Goal: Information Seeking & Learning: Learn about a topic

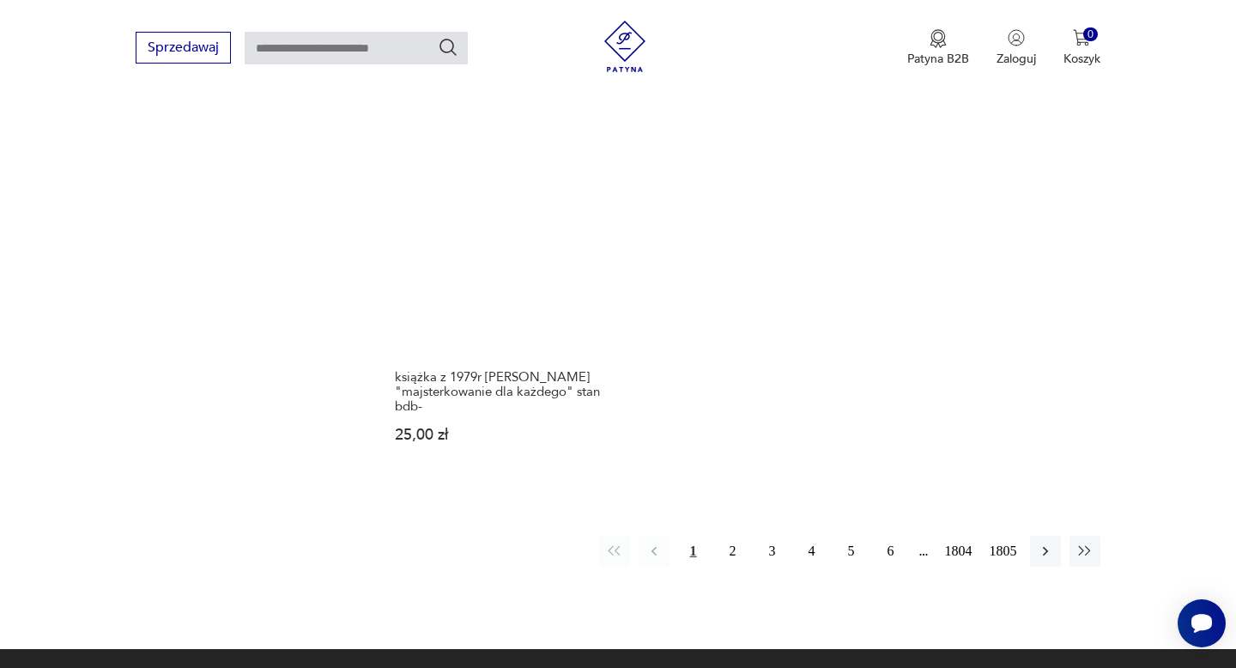
scroll to position [2355, 0]
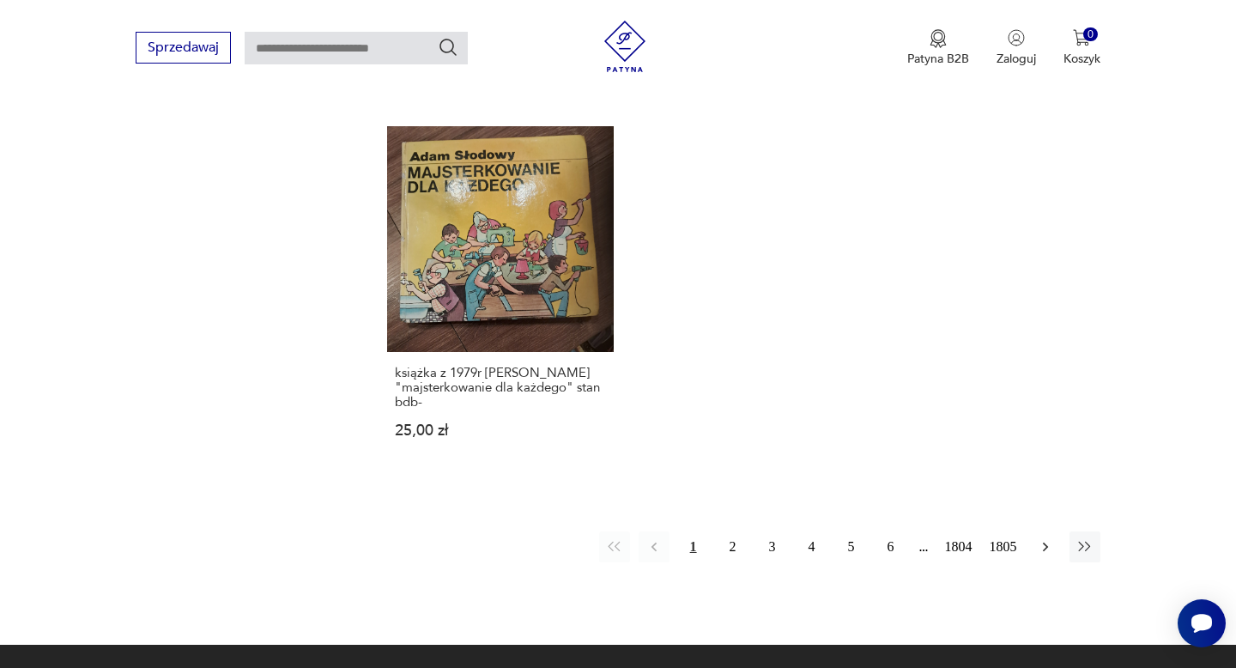
click at [1046, 542] on icon "button" at bounding box center [1044, 546] width 5 height 9
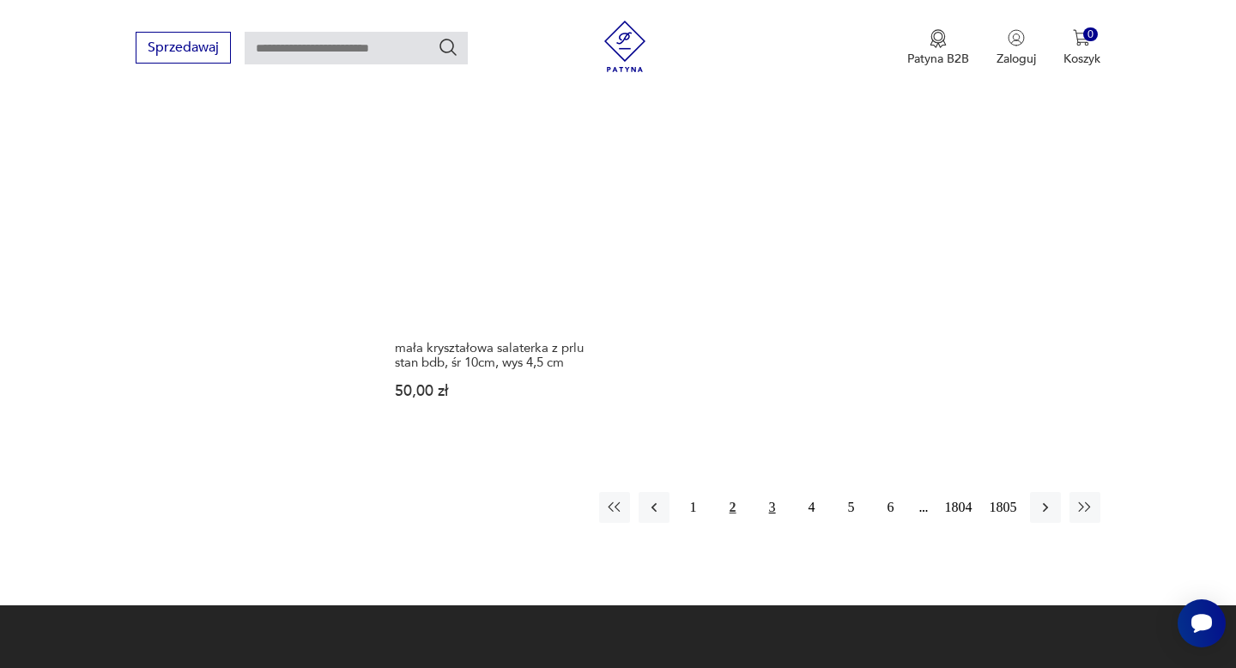
scroll to position [2282, 0]
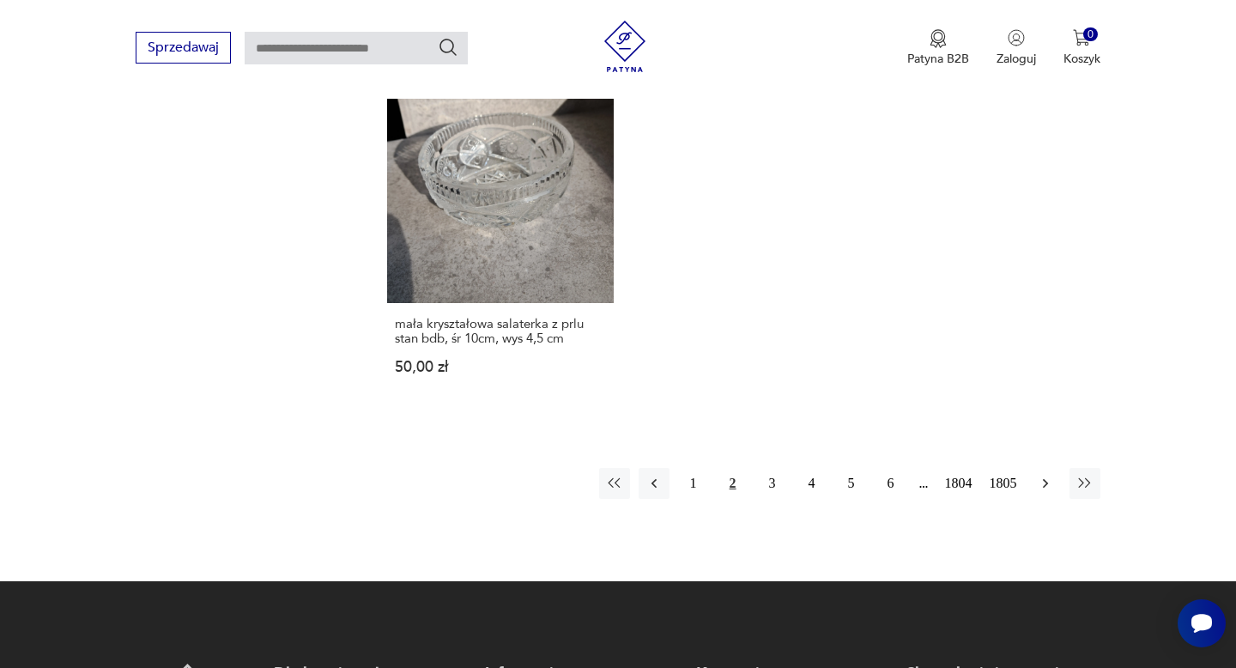
click at [1049, 475] on icon "button" at bounding box center [1045, 483] width 17 height 17
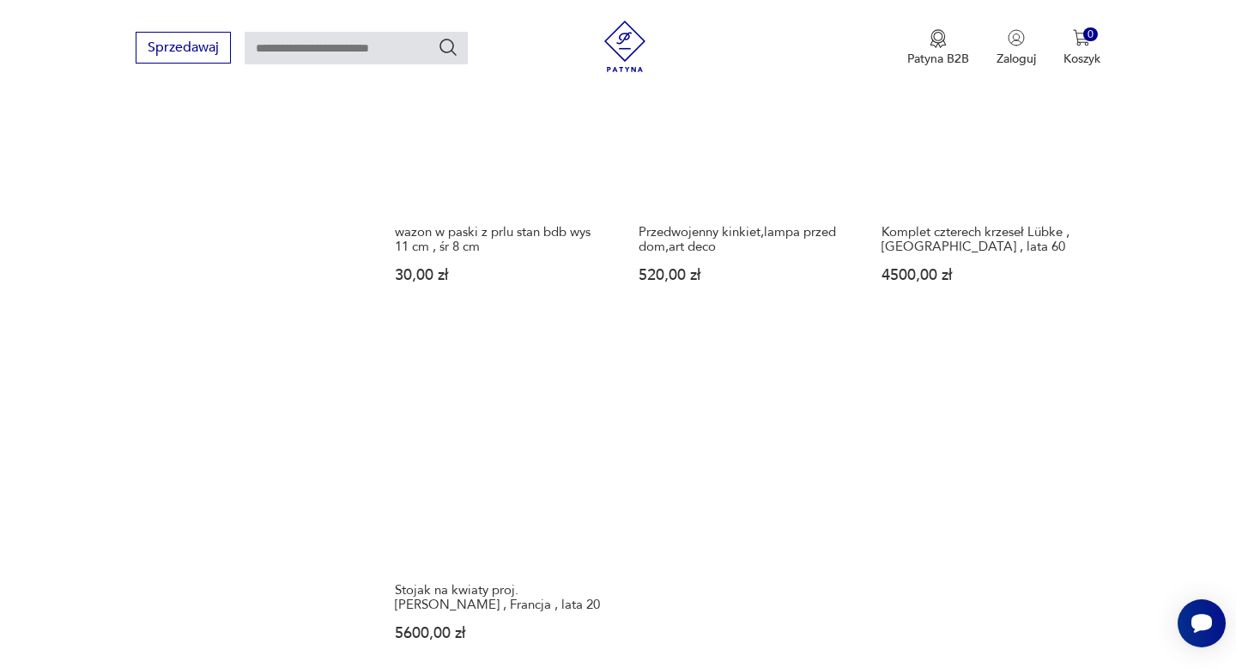
scroll to position [2046, 0]
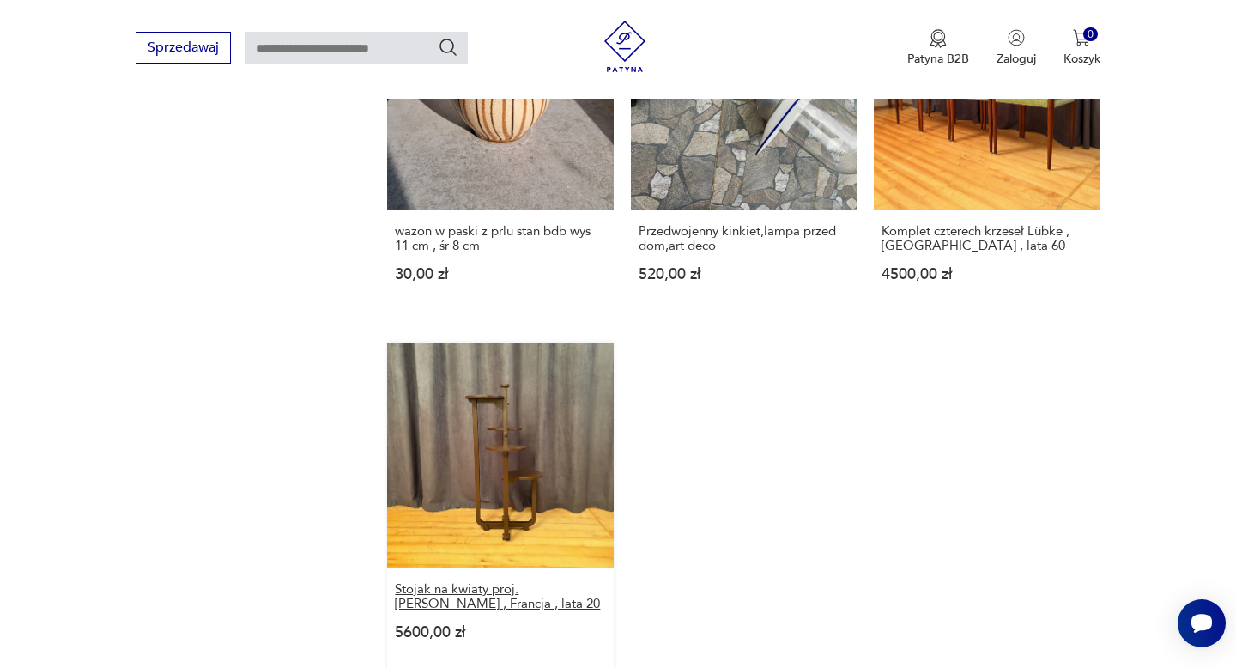
click at [450, 582] on h3 "Stojak na kwiaty proj. [PERSON_NAME] , Francja , lata 20" at bounding box center [500, 596] width 210 height 29
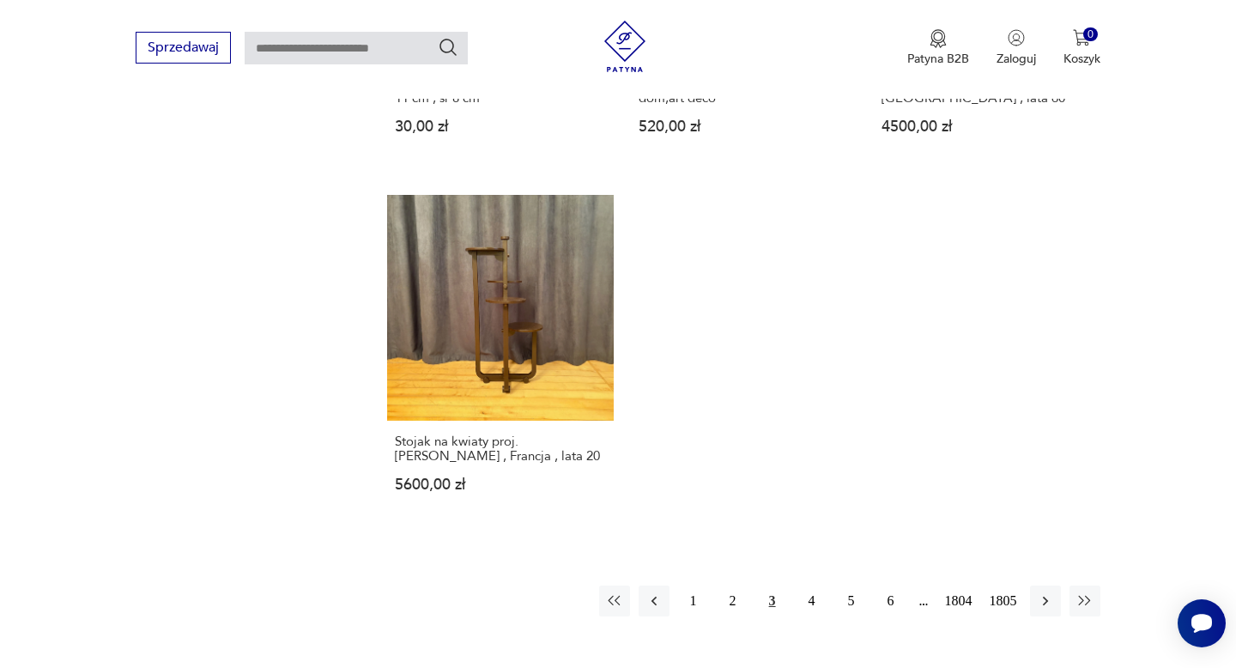
scroll to position [2195, 0]
click at [1042, 591] on icon "button" at bounding box center [1045, 599] width 17 height 17
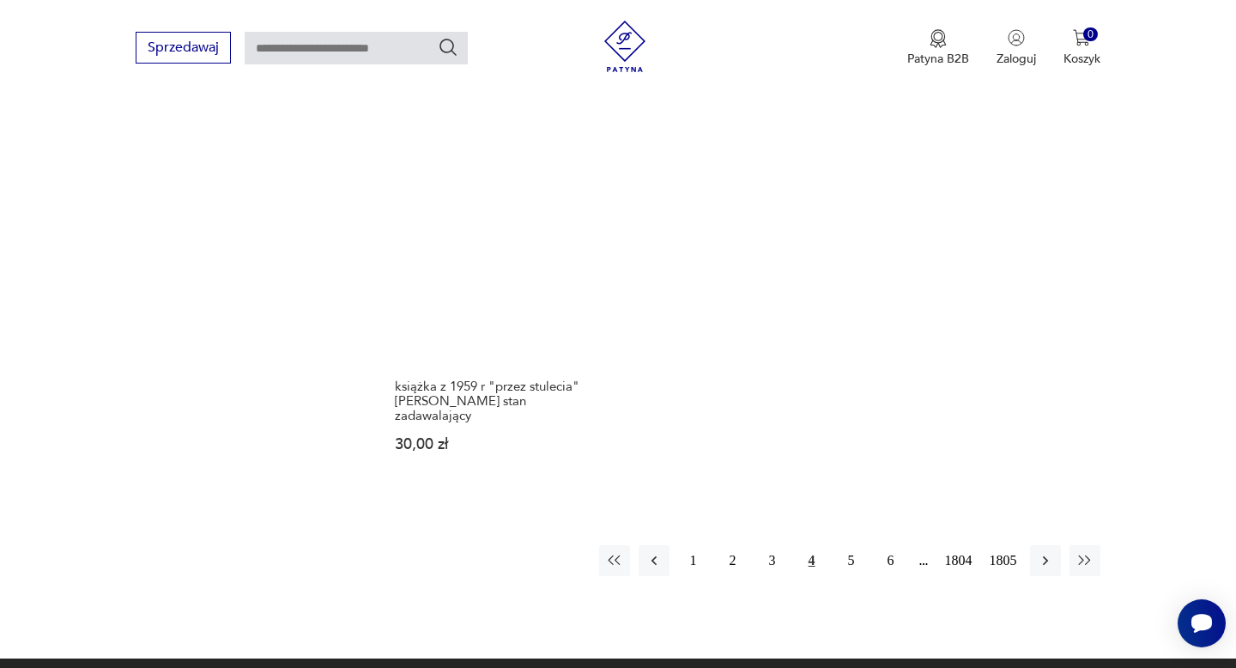
scroll to position [2265, 0]
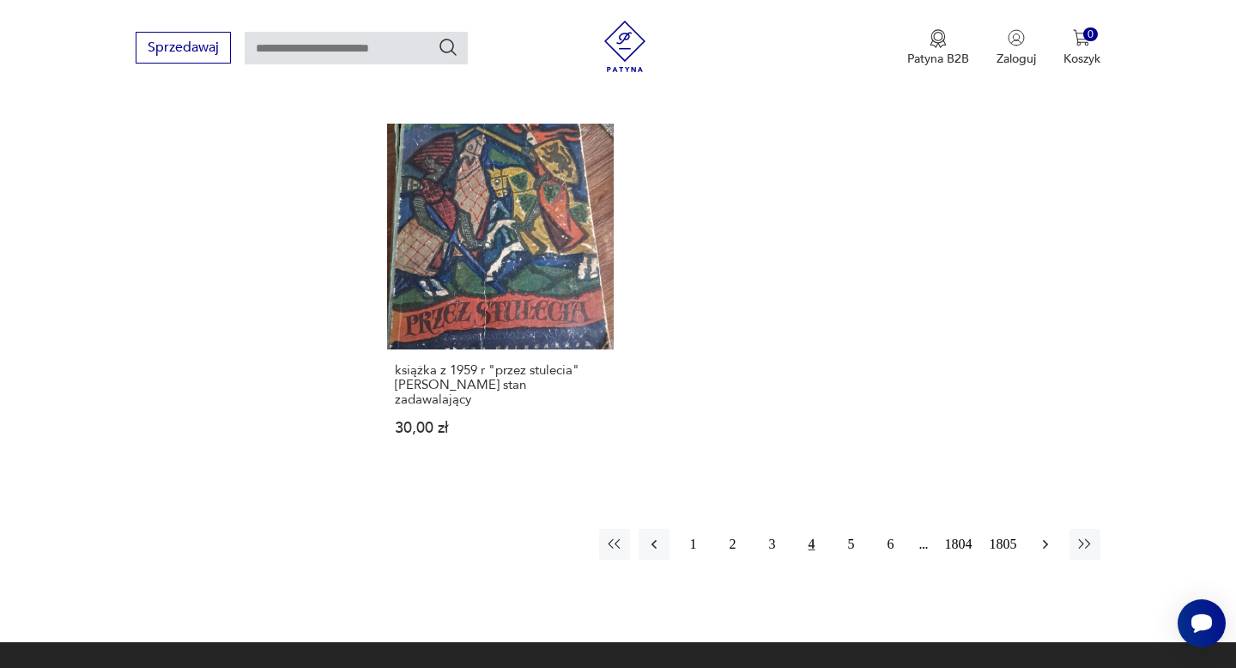
click at [1045, 536] on icon "button" at bounding box center [1045, 544] width 17 height 17
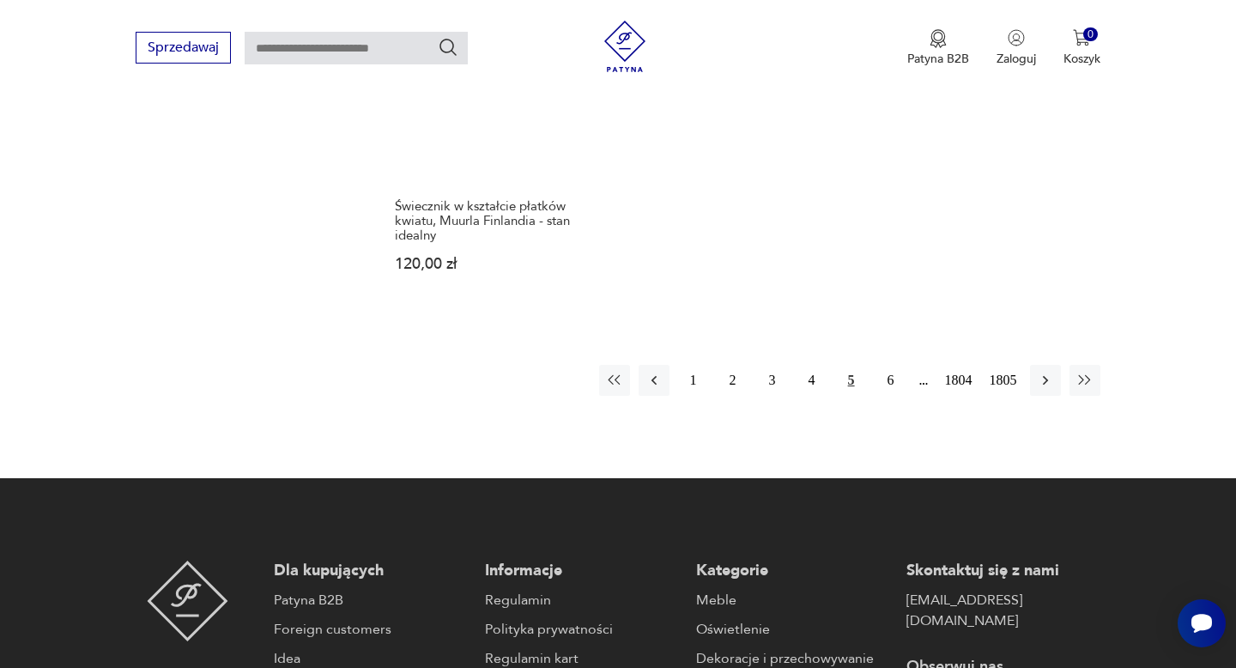
scroll to position [2440, 0]
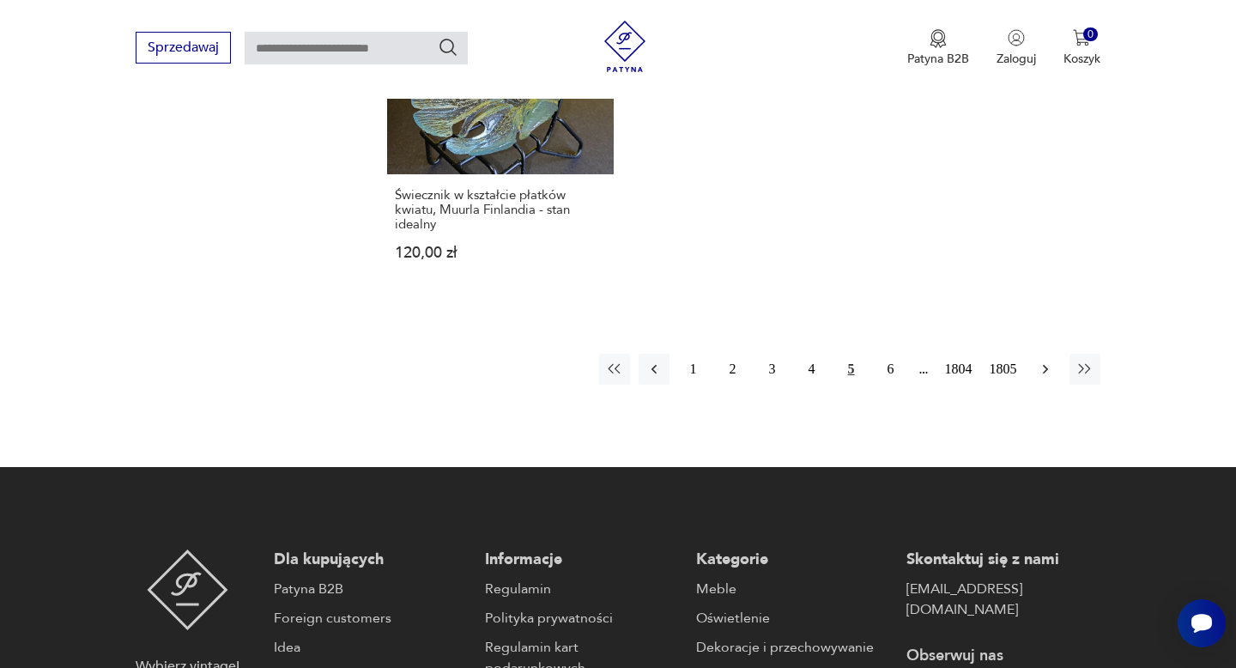
click at [1046, 365] on icon "button" at bounding box center [1044, 369] width 5 height 9
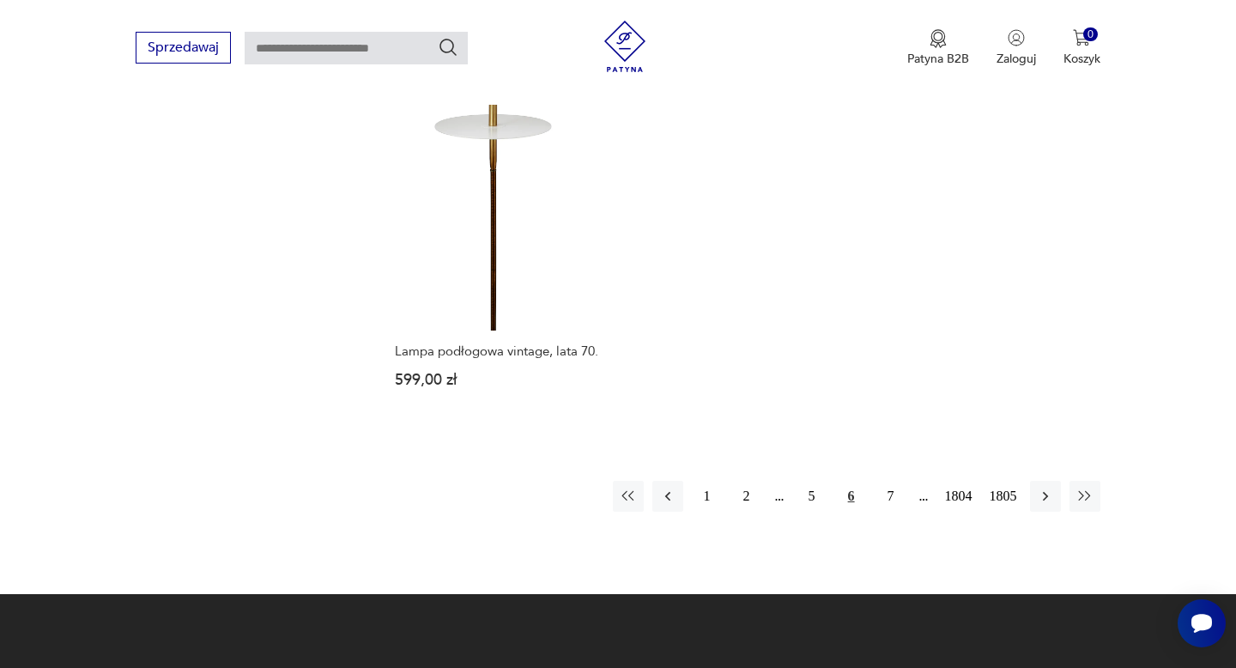
scroll to position [2311, 0]
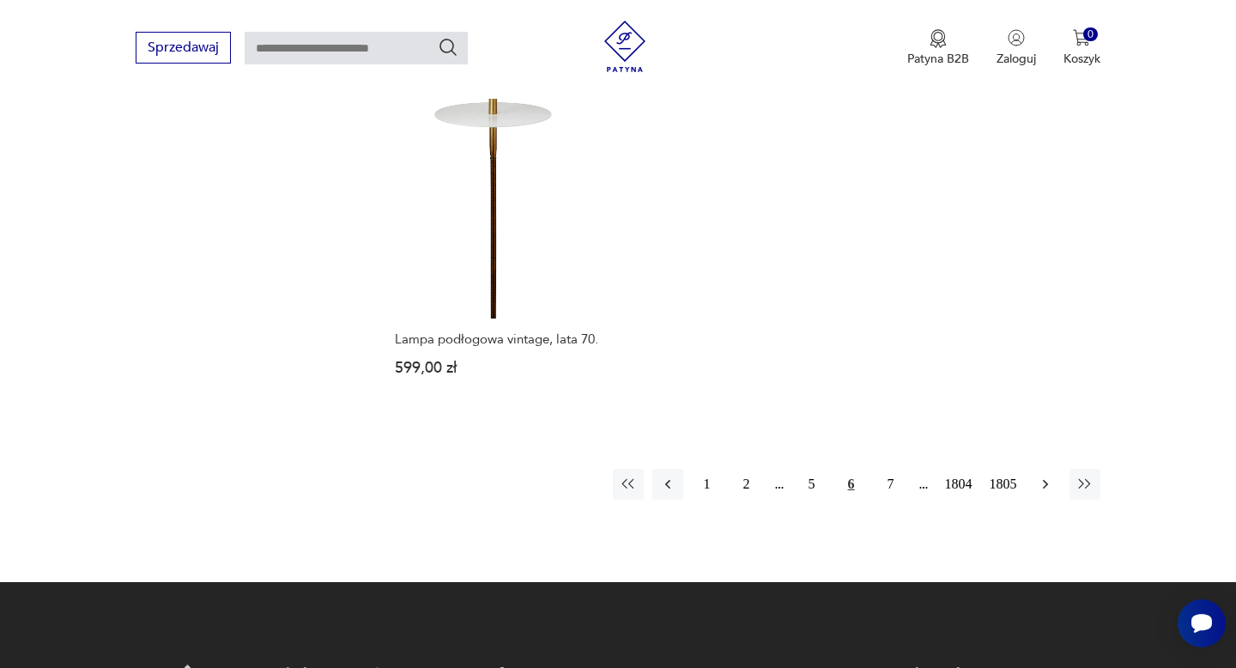
click at [1046, 476] on icon "button" at bounding box center [1045, 484] width 17 height 17
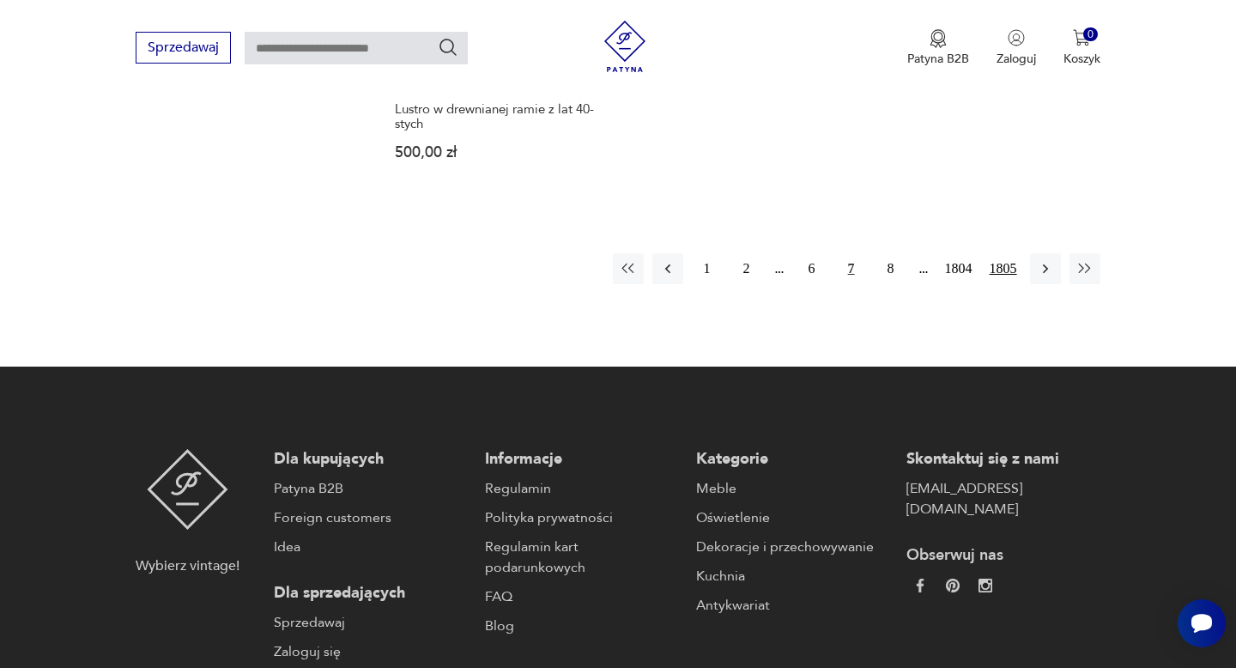
scroll to position [2541, 0]
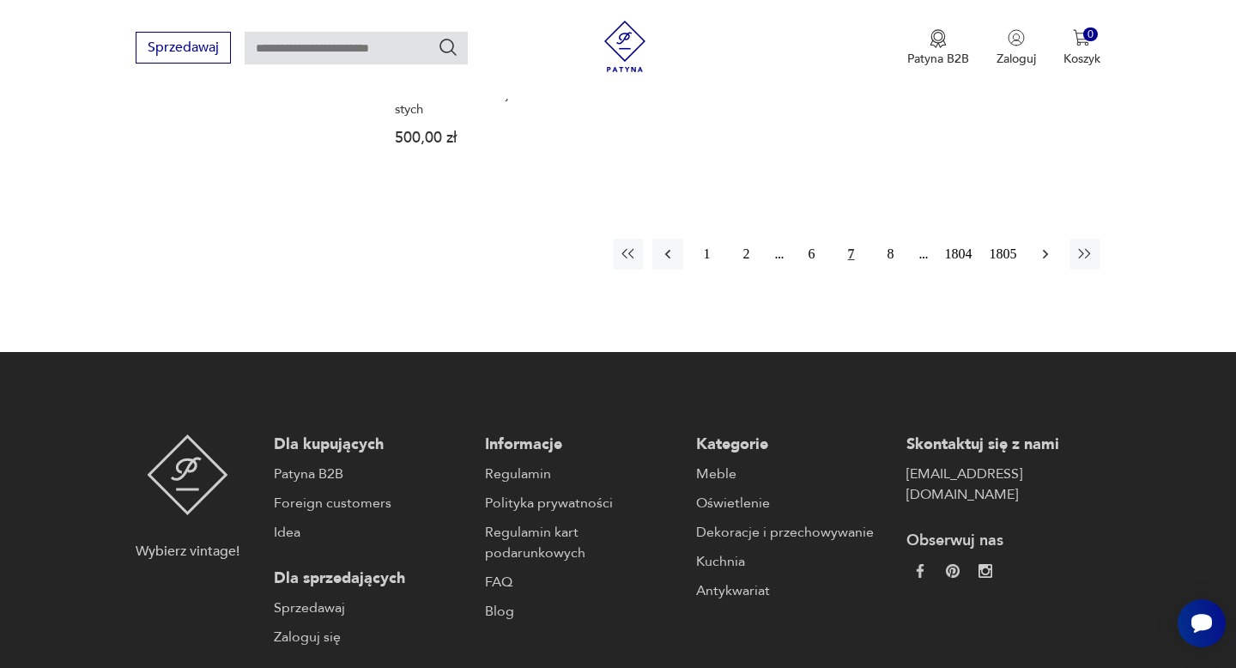
click at [1045, 250] on icon "button" at bounding box center [1044, 254] width 5 height 9
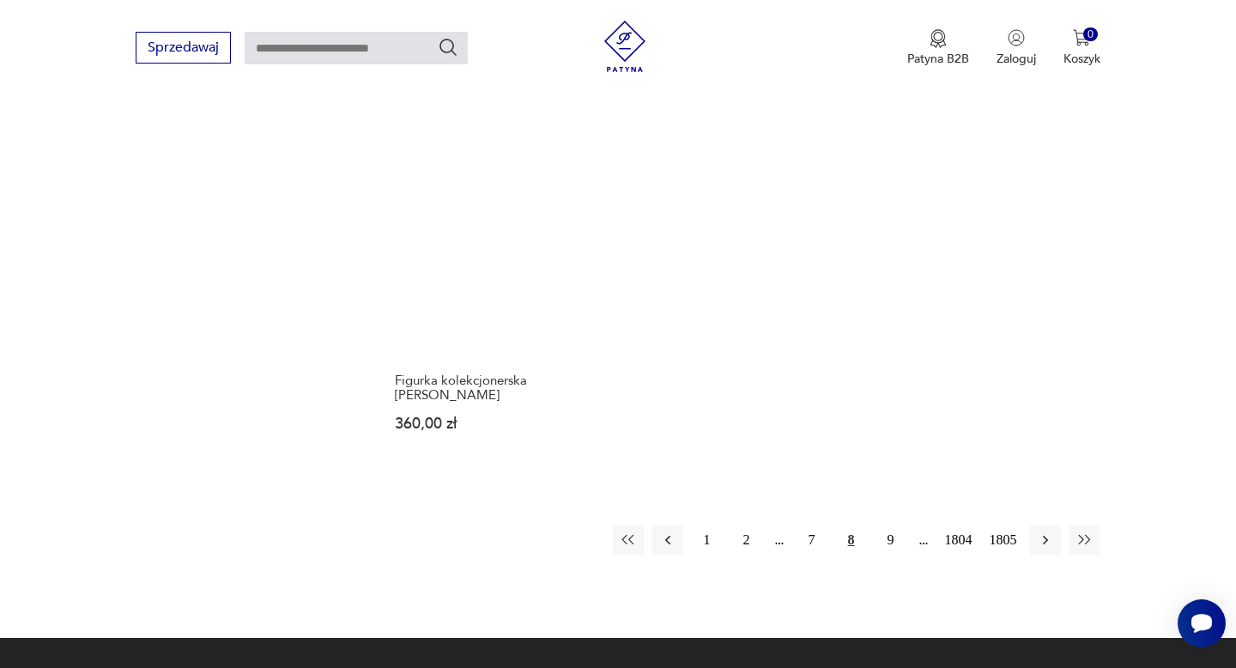
scroll to position [2229, 0]
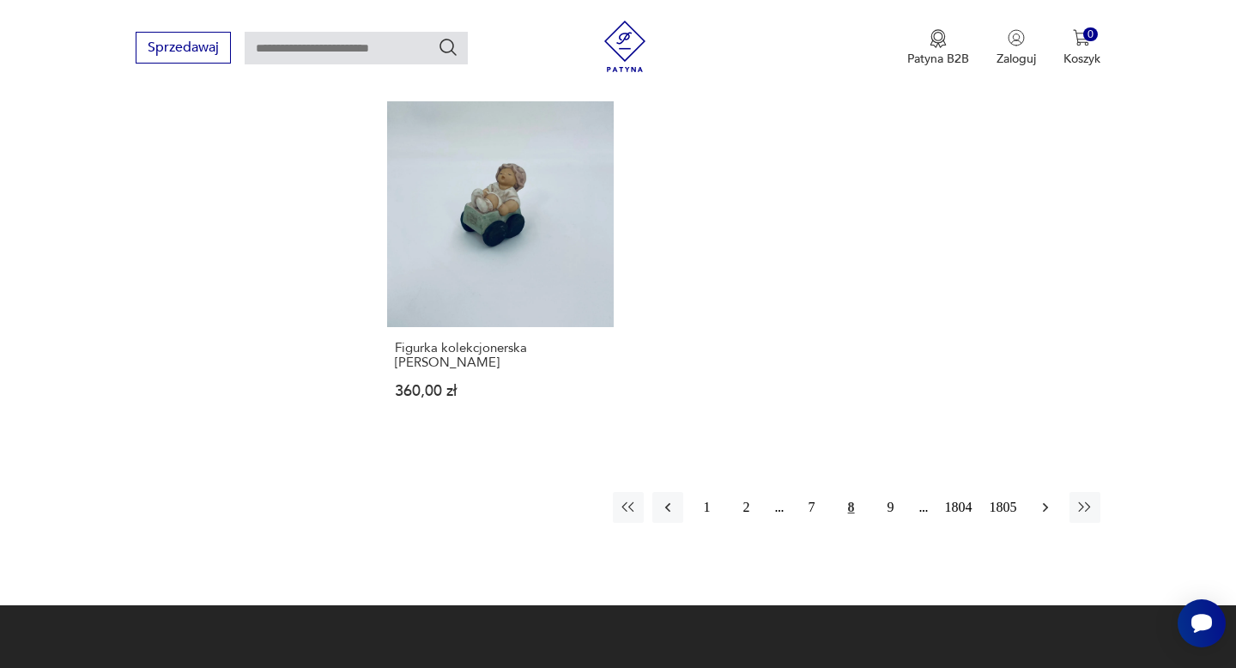
click at [1046, 499] on icon "button" at bounding box center [1045, 507] width 17 height 17
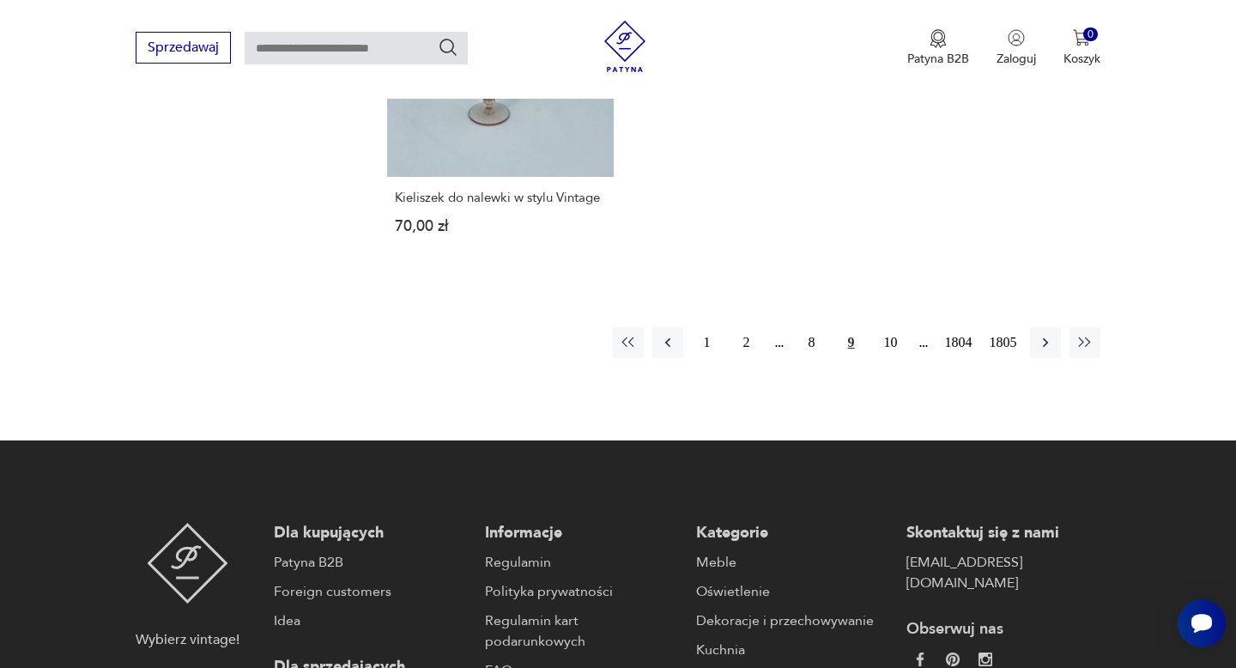
scroll to position [2426, 0]
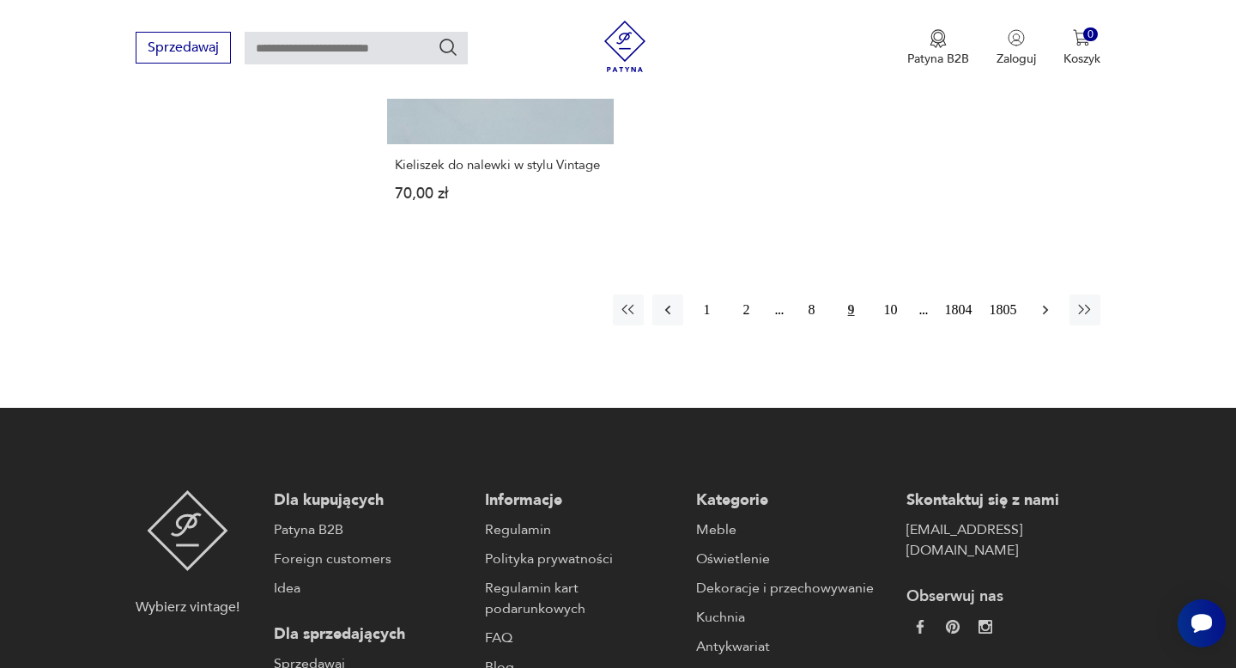
click at [1045, 314] on icon "button" at bounding box center [1045, 309] width 17 height 17
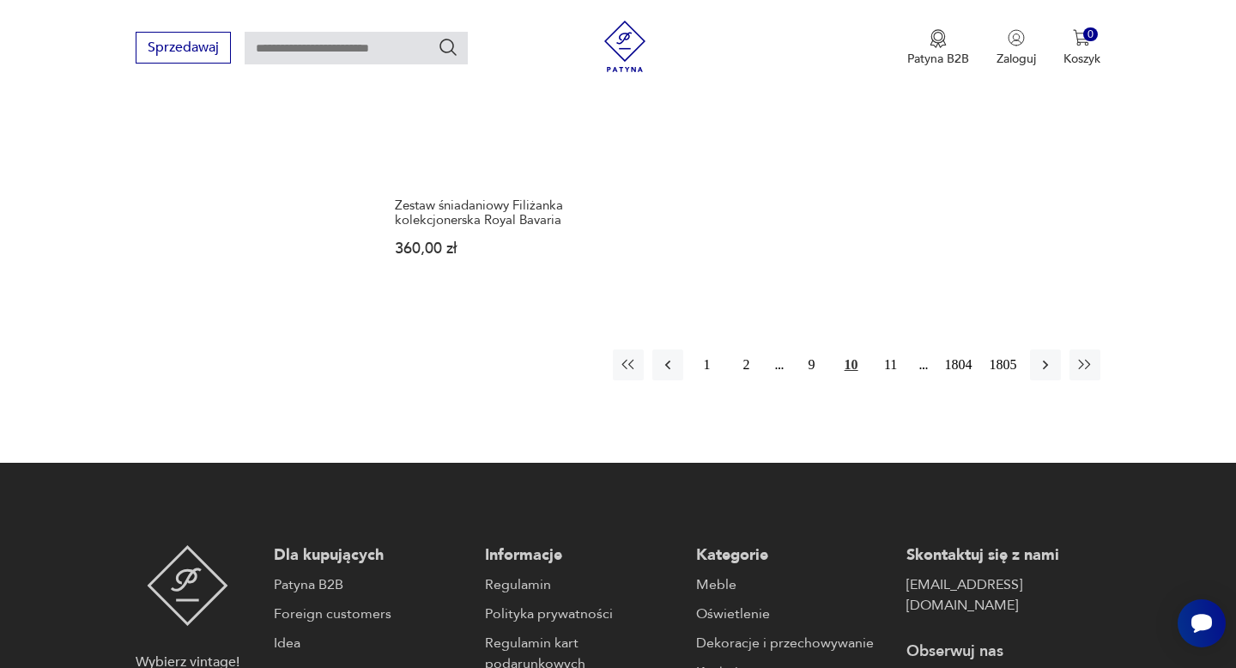
scroll to position [2376, 0]
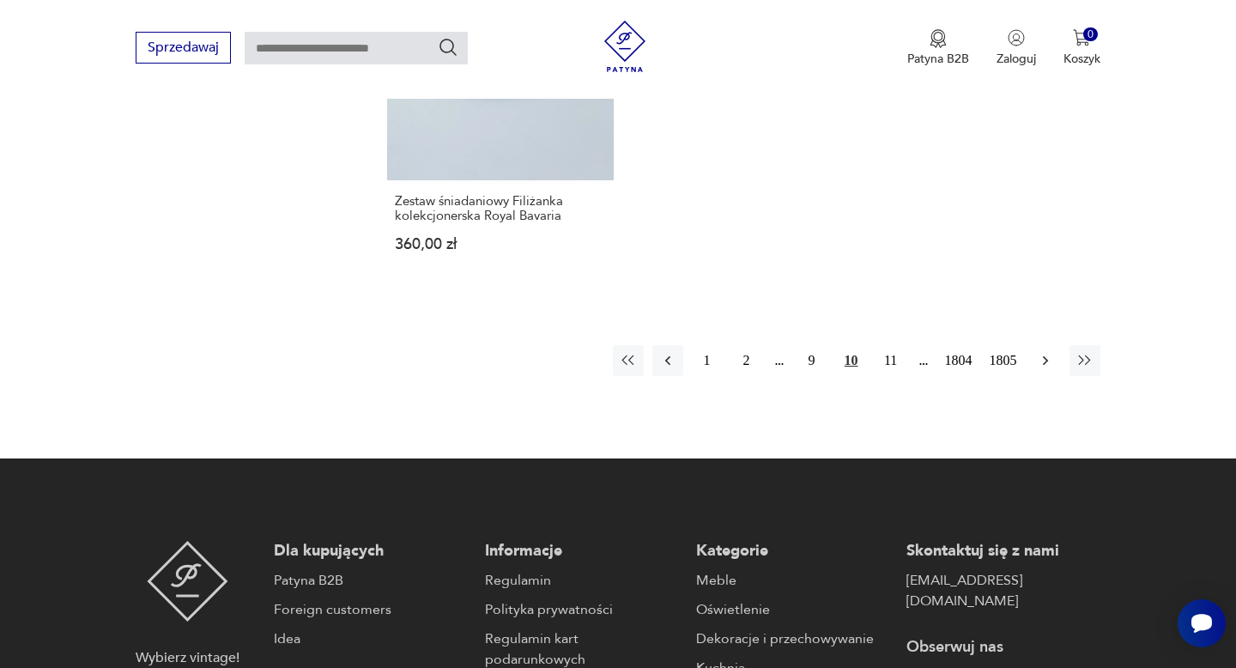
click at [1045, 360] on icon "button" at bounding box center [1045, 360] width 17 height 17
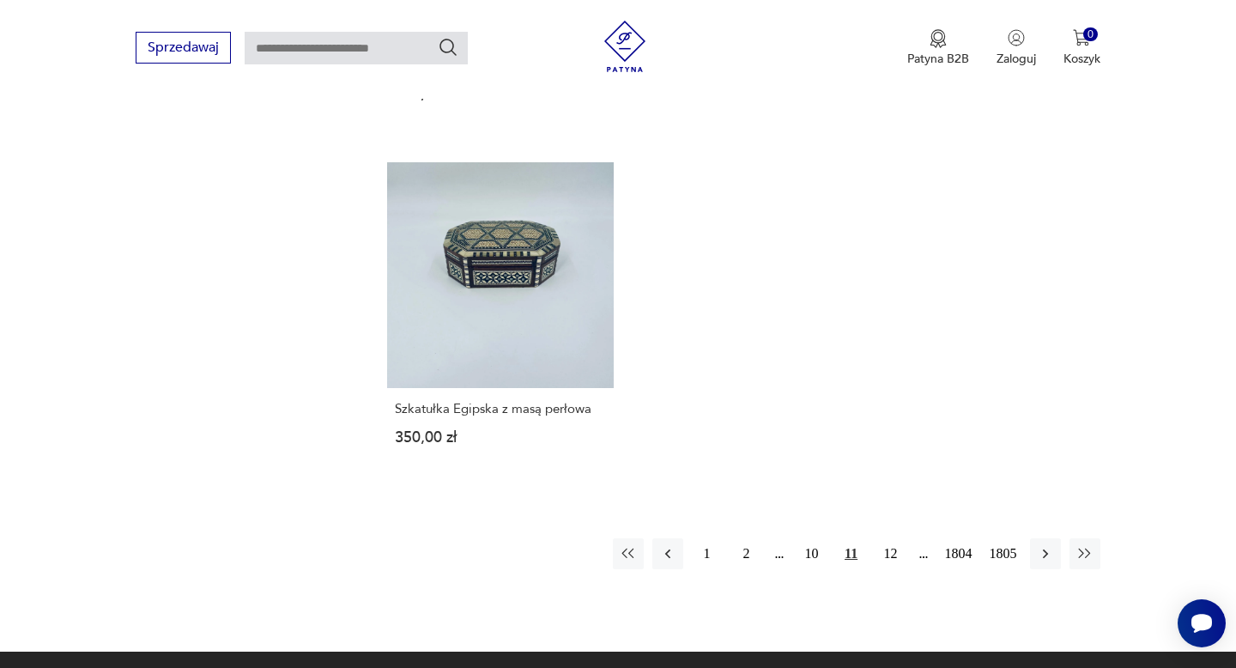
scroll to position [2206, 0]
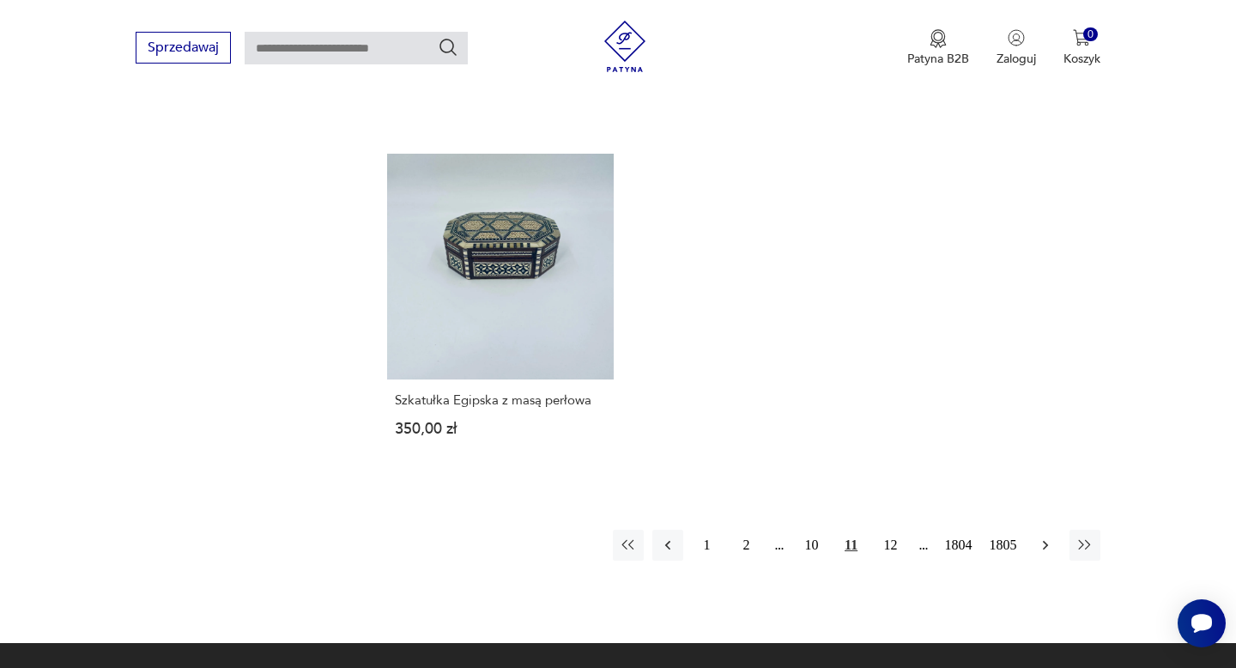
click at [1049, 536] on icon "button" at bounding box center [1045, 544] width 17 height 17
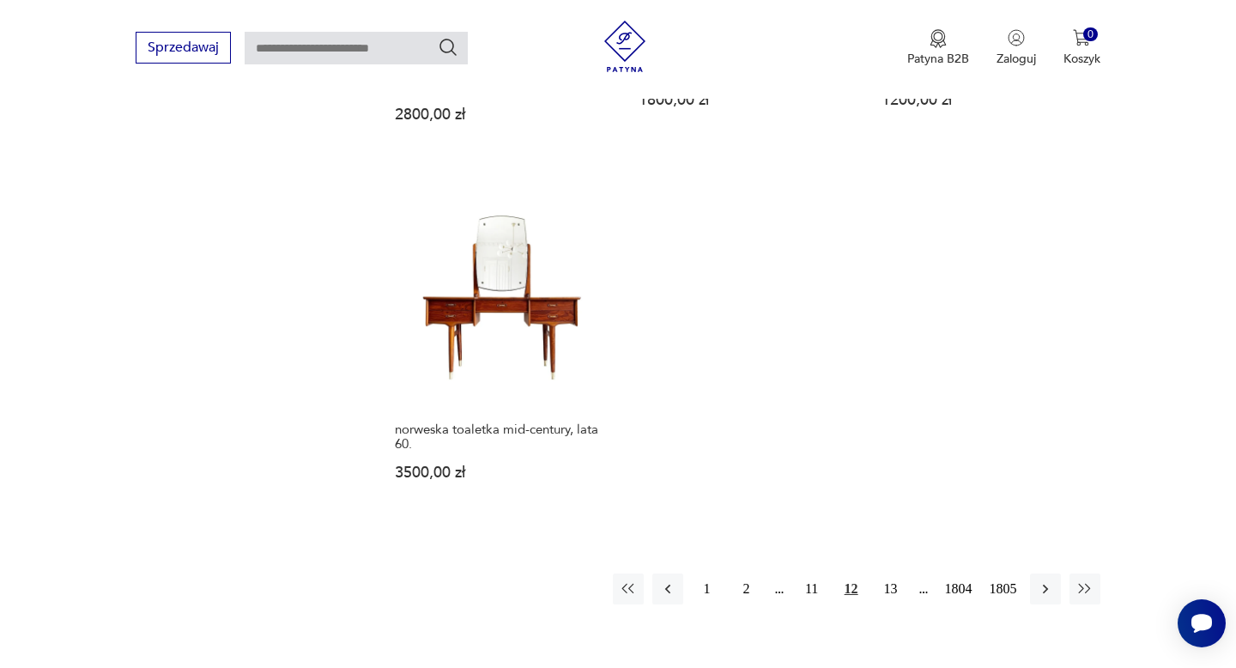
scroll to position [2226, 0]
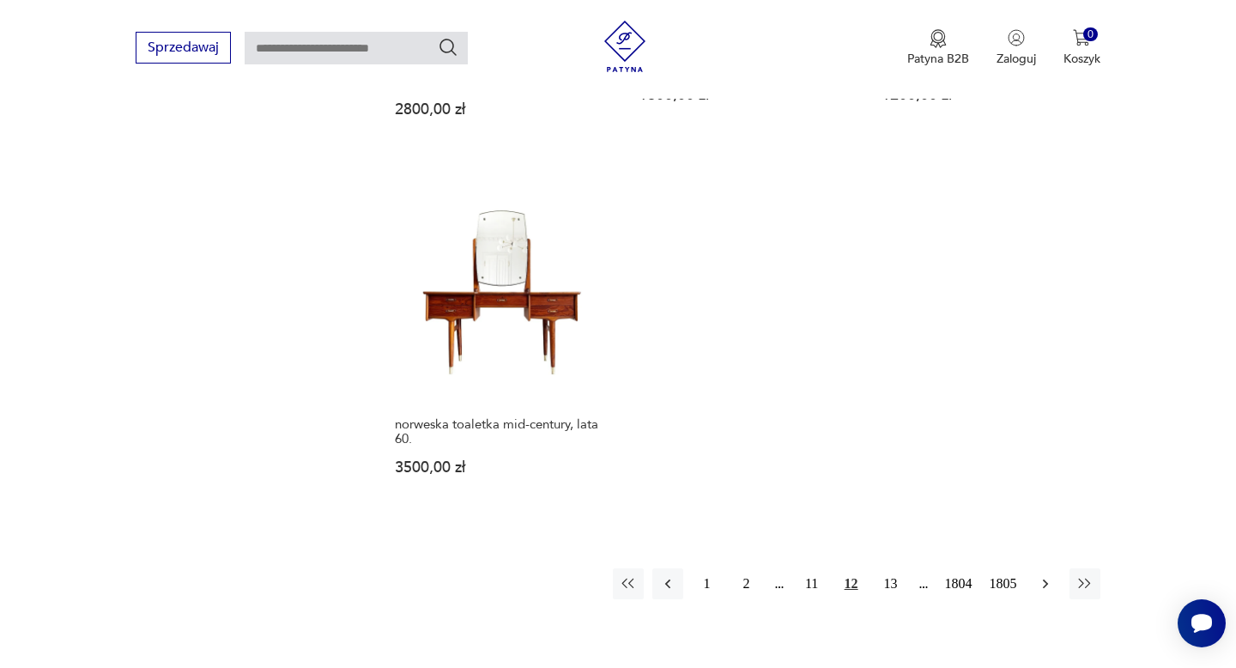
click at [1044, 579] on icon "button" at bounding box center [1044, 583] width 5 height 9
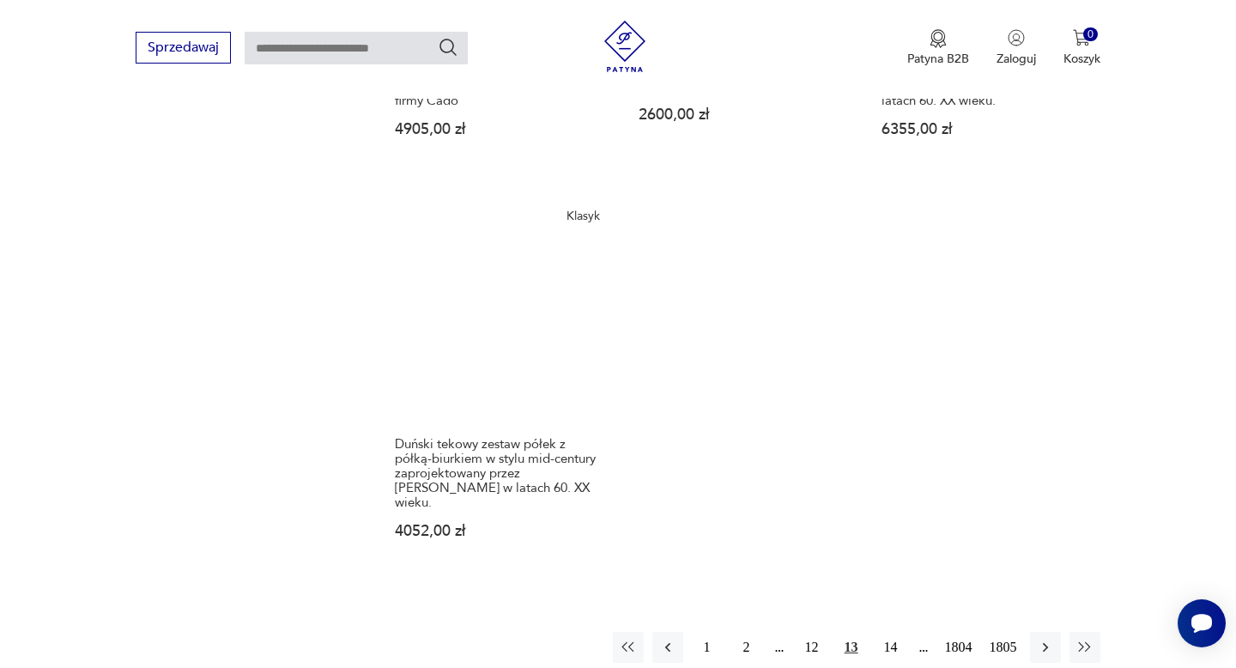
scroll to position [2351, 0]
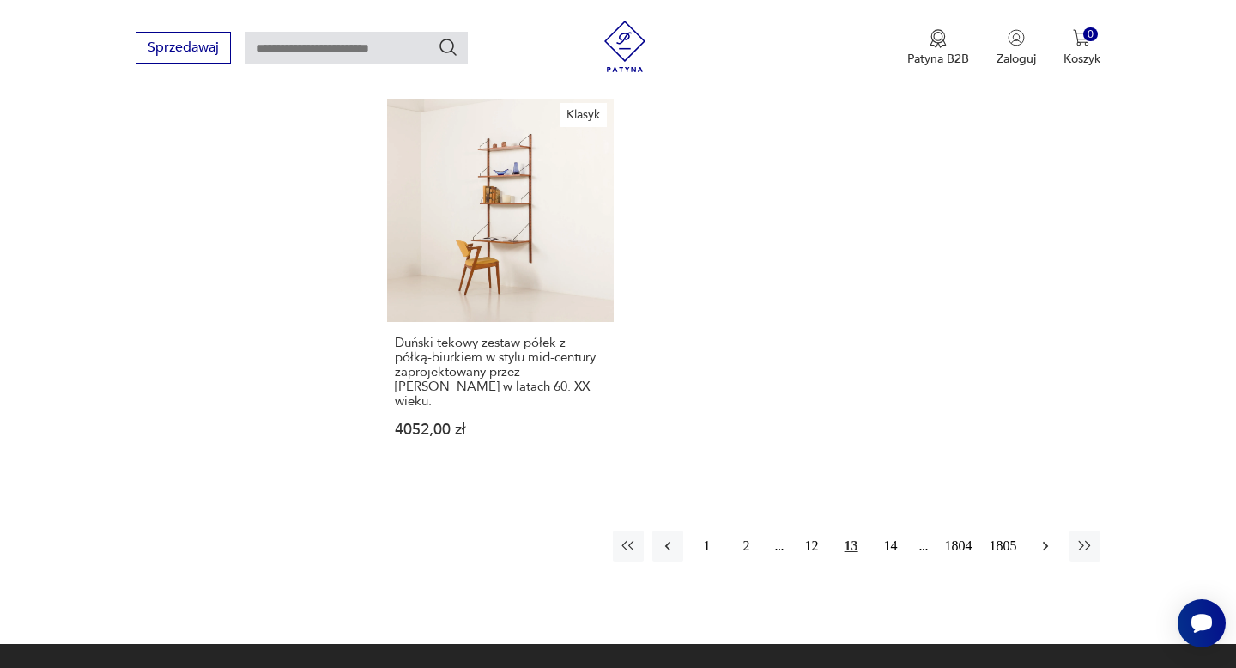
click at [1049, 537] on icon "button" at bounding box center [1045, 545] width 17 height 17
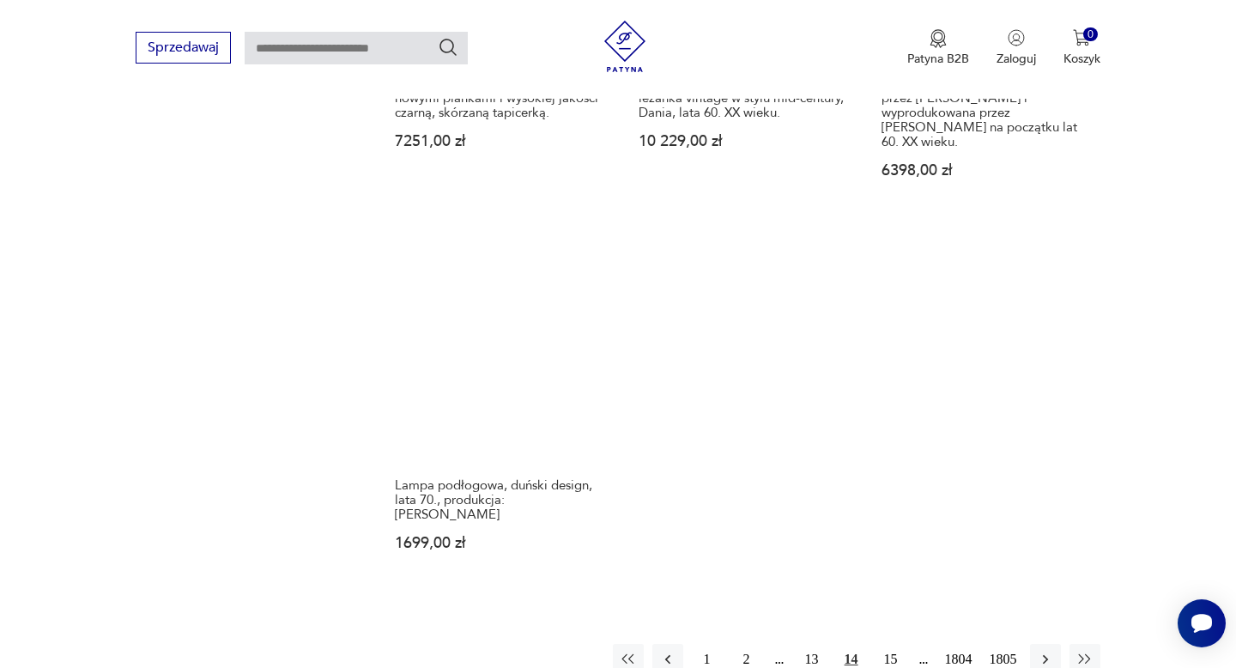
scroll to position [2286, 0]
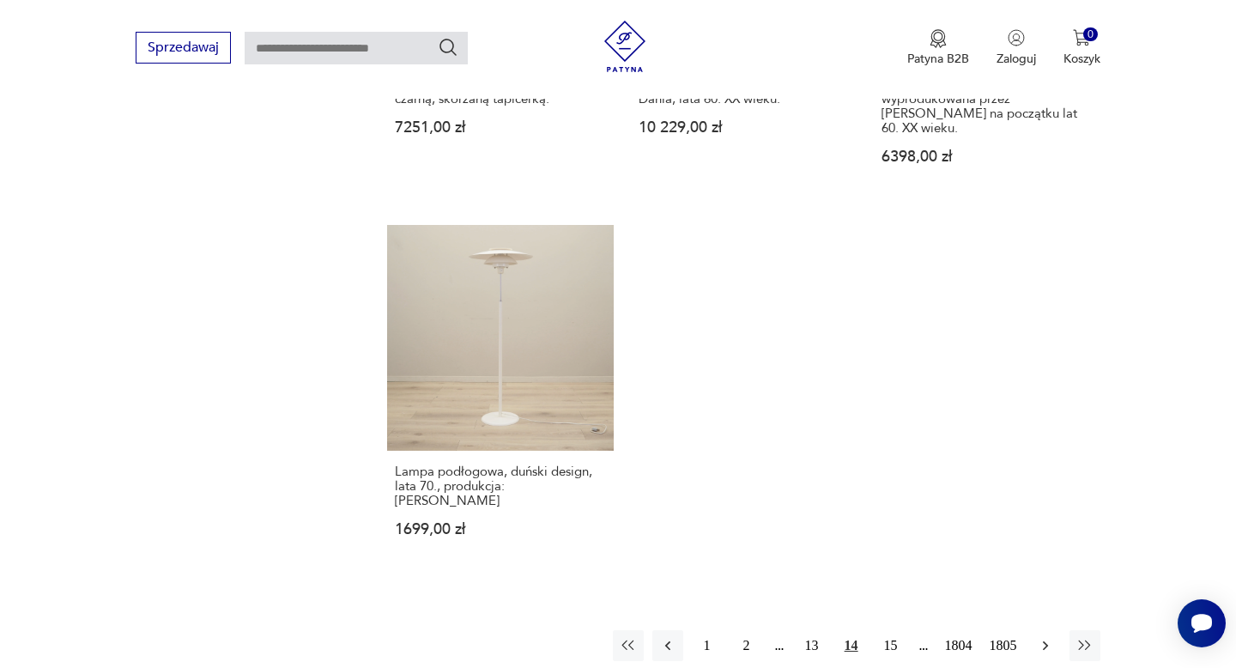
click at [1044, 637] on icon "button" at bounding box center [1045, 645] width 17 height 17
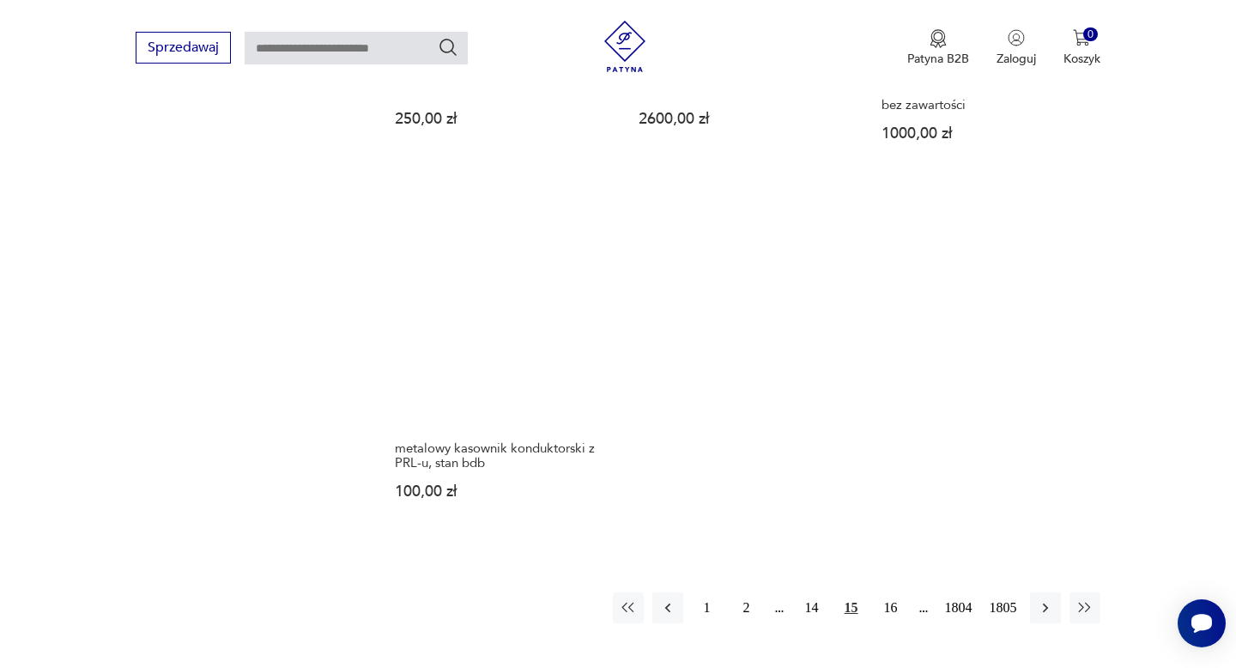
scroll to position [2257, 0]
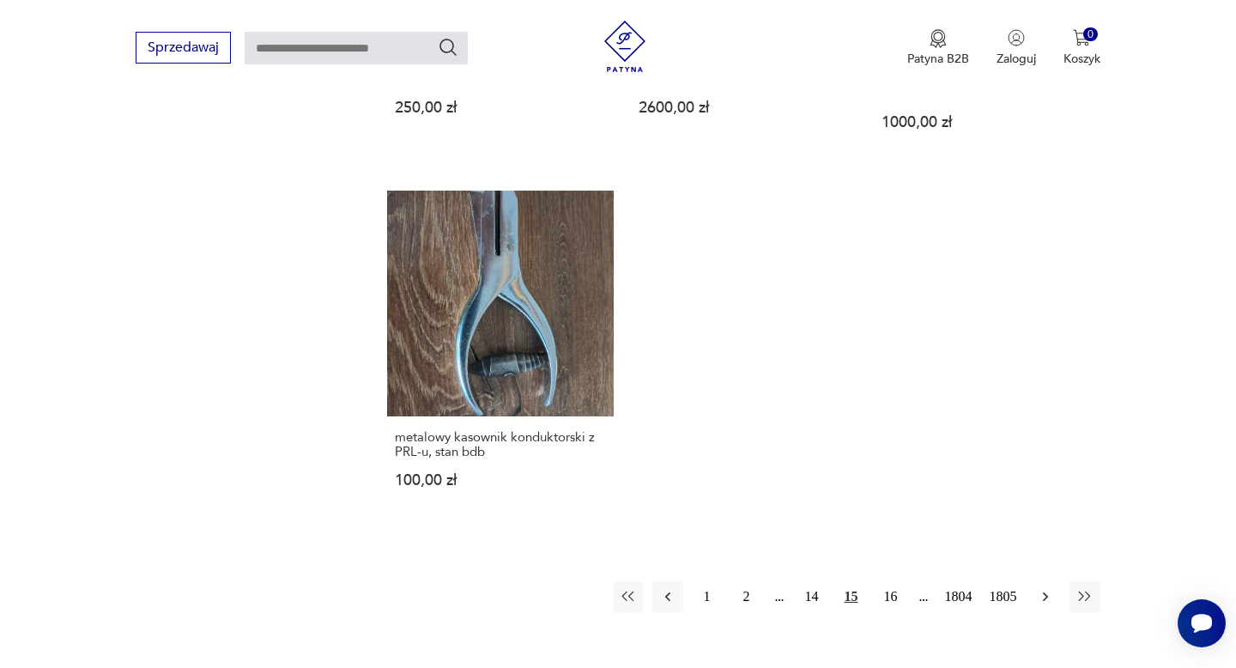
click at [1046, 588] on icon "button" at bounding box center [1045, 596] width 17 height 17
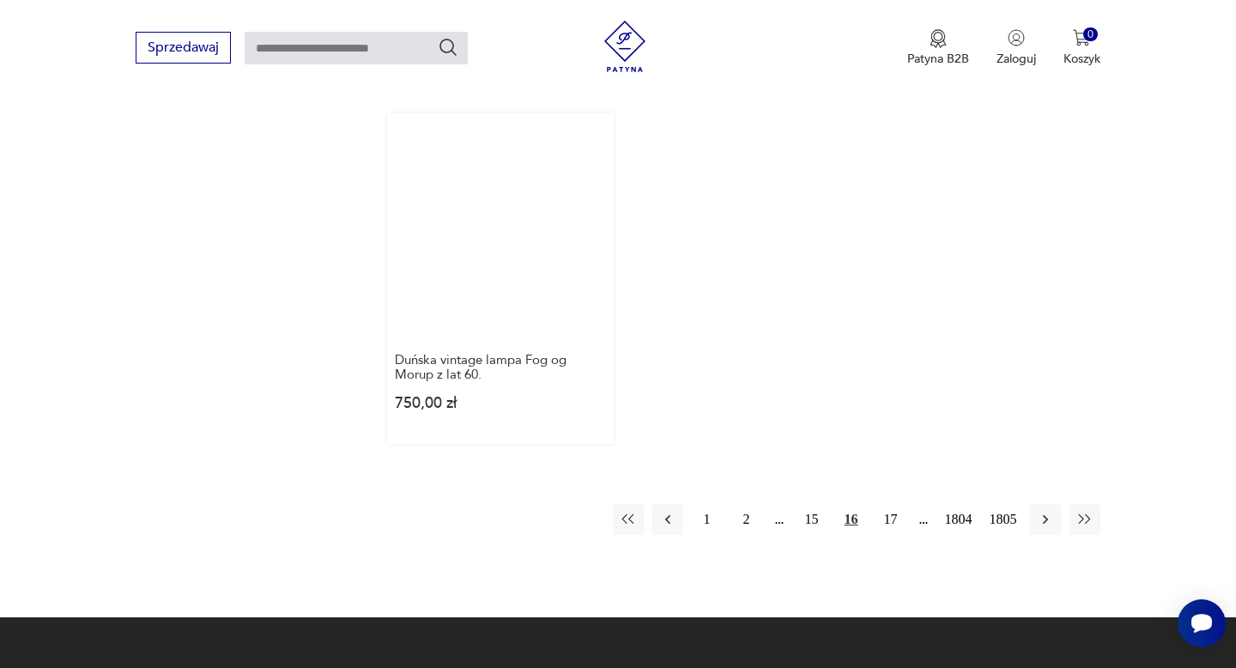
scroll to position [2305, 0]
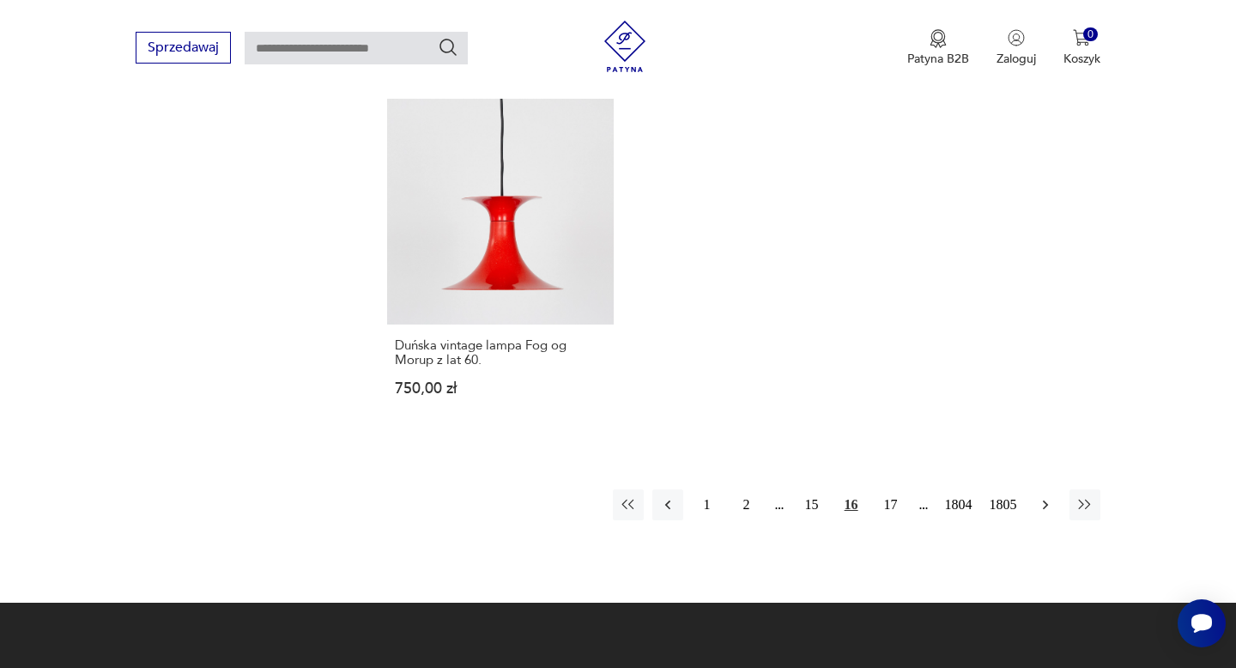
click at [1046, 496] on icon "button" at bounding box center [1045, 504] width 17 height 17
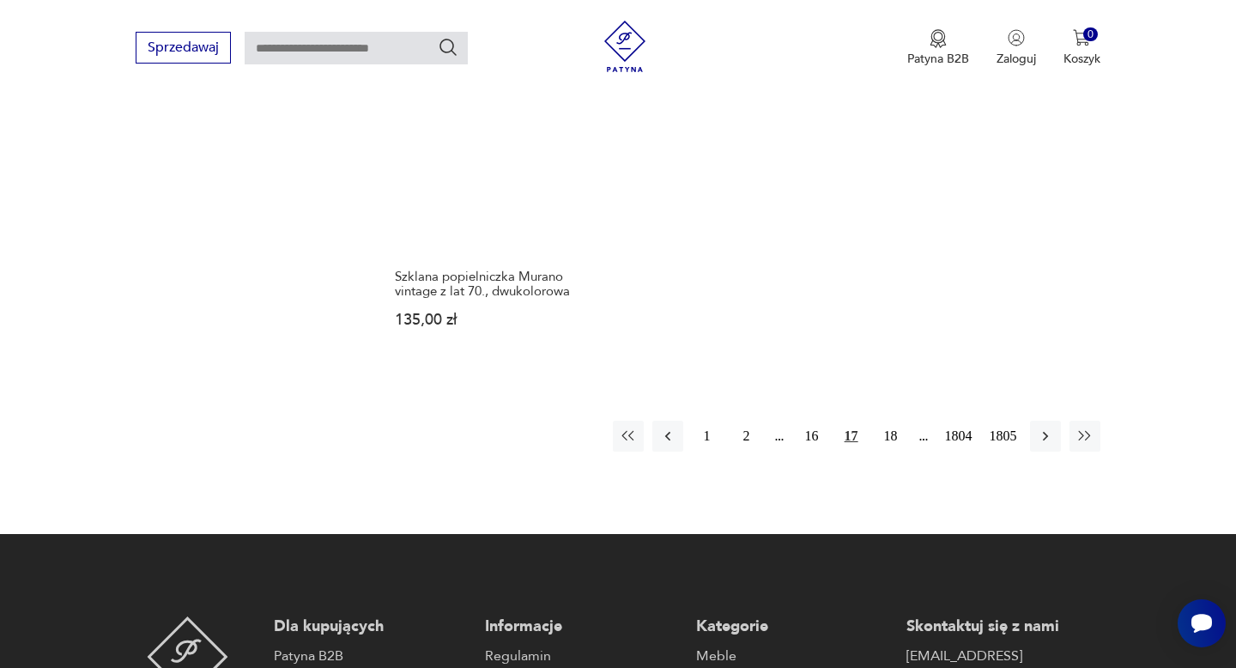
scroll to position [2367, 0]
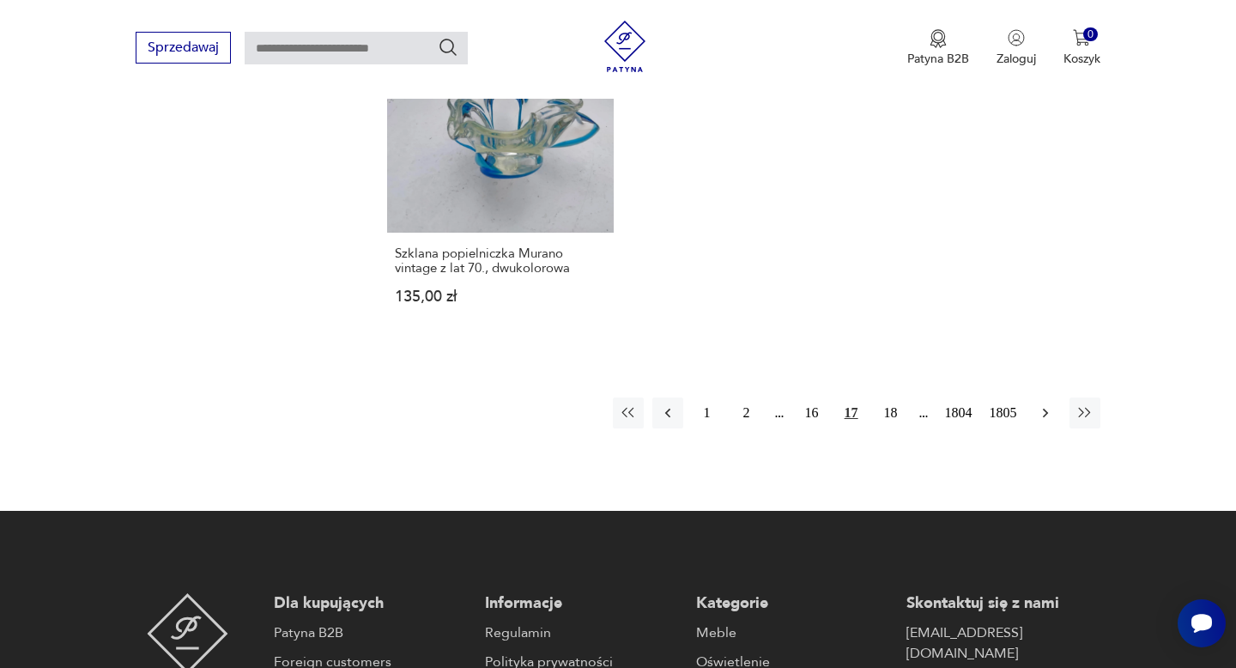
click at [1045, 404] on icon "button" at bounding box center [1045, 412] width 17 height 17
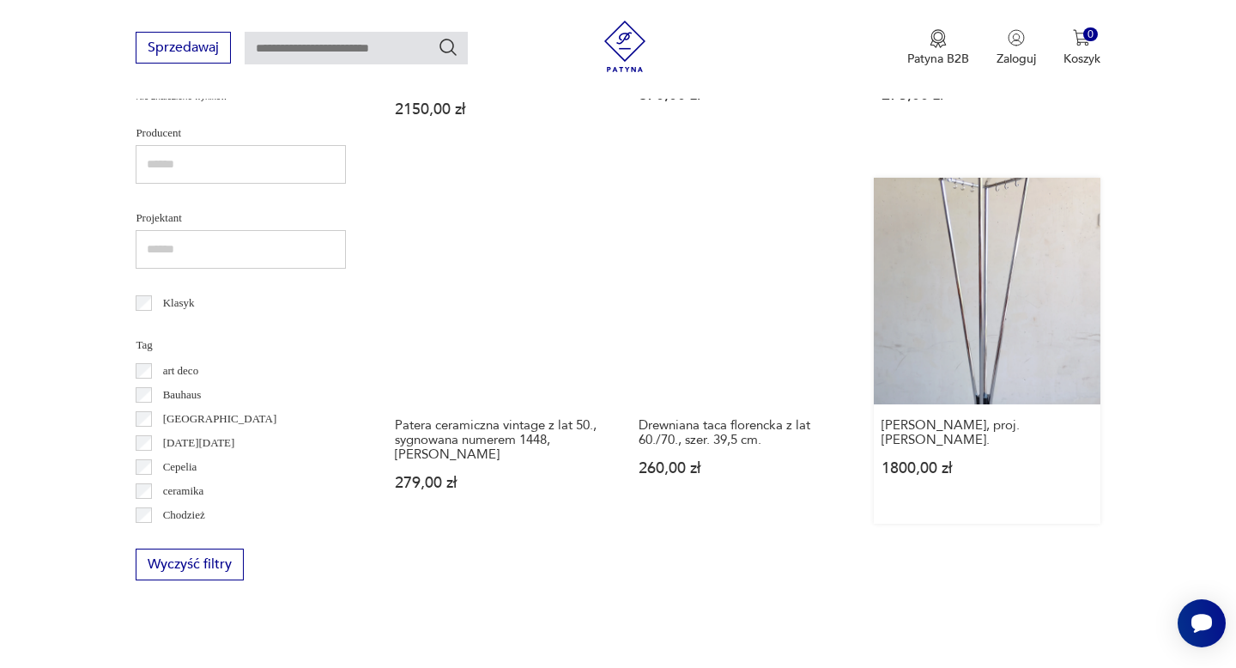
scroll to position [749, 0]
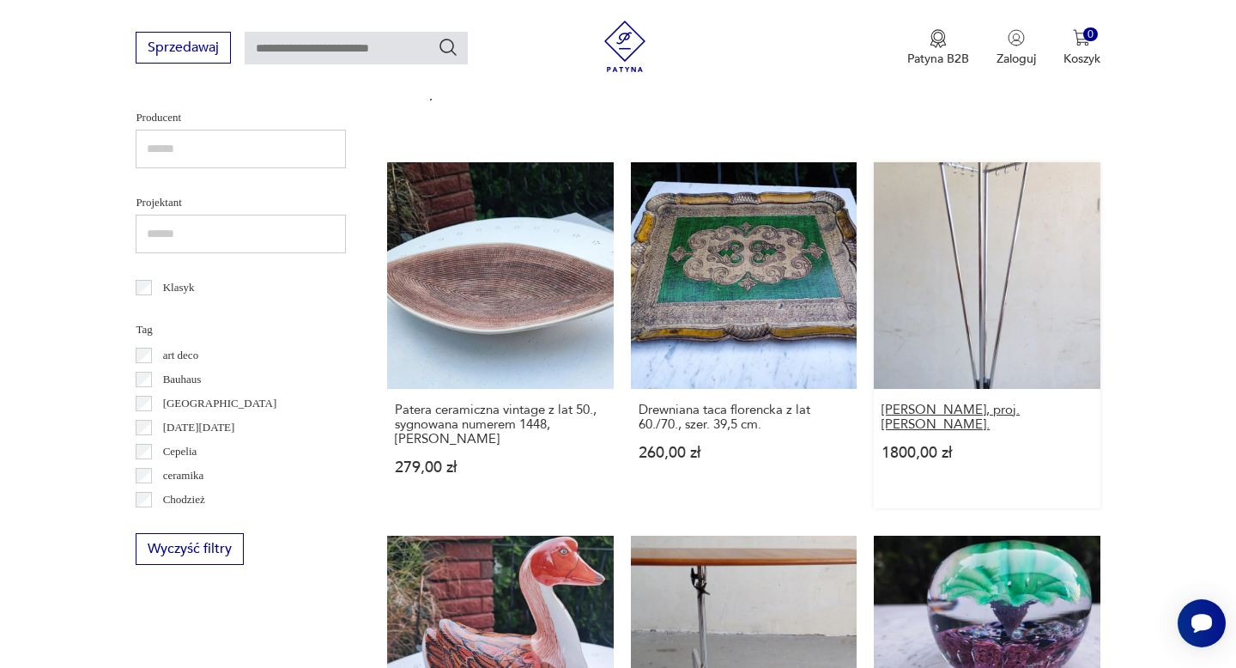
click at [978, 410] on h3 "[PERSON_NAME], proj. [PERSON_NAME]." at bounding box center [987, 417] width 210 height 29
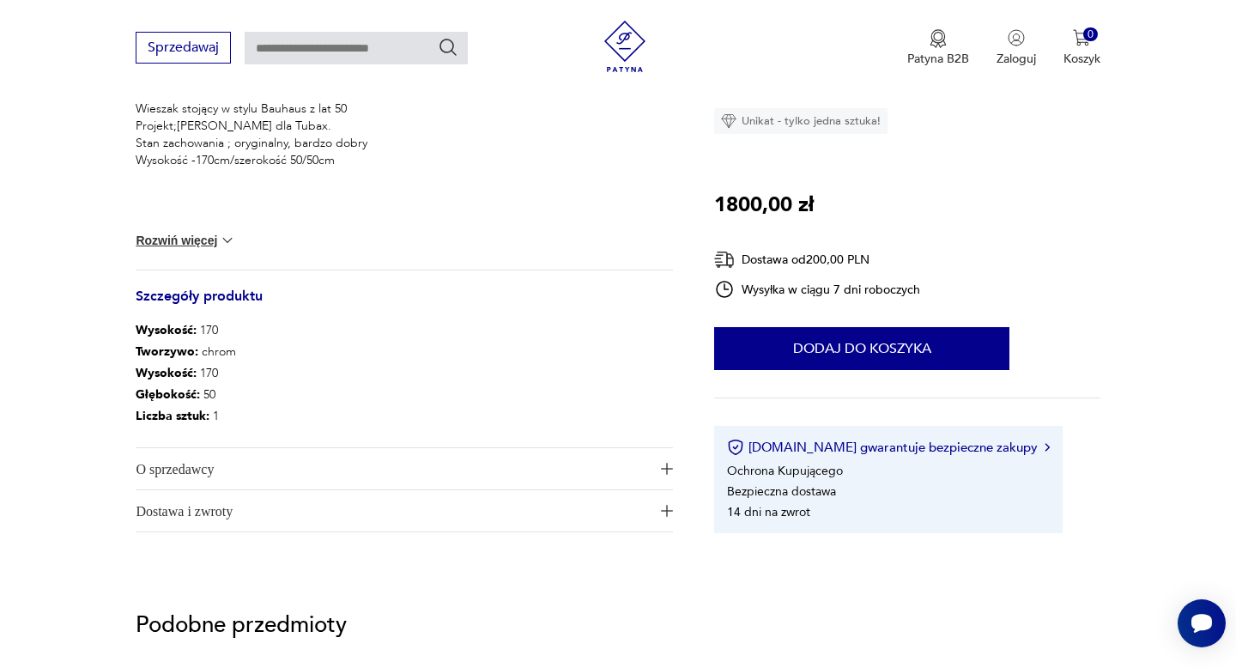
scroll to position [792, 0]
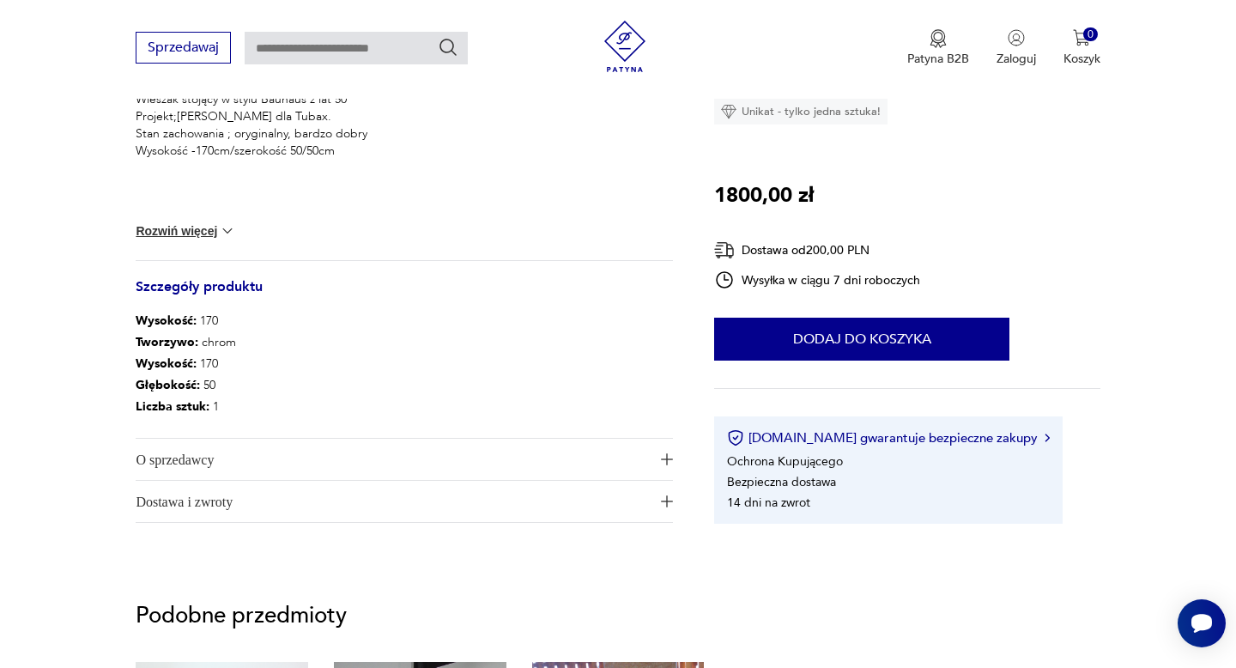
click at [175, 455] on span "O sprzedawcy" at bounding box center [392, 459] width 513 height 41
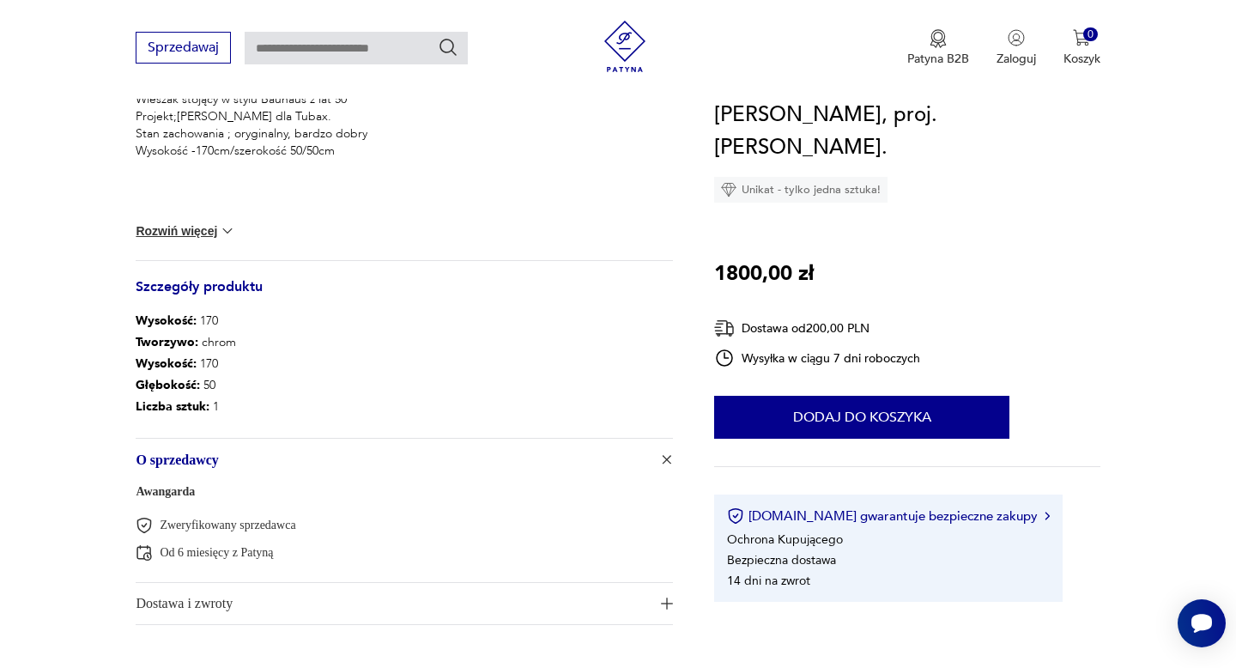
click at [185, 493] on link "Awangarda" at bounding box center [165, 491] width 59 height 13
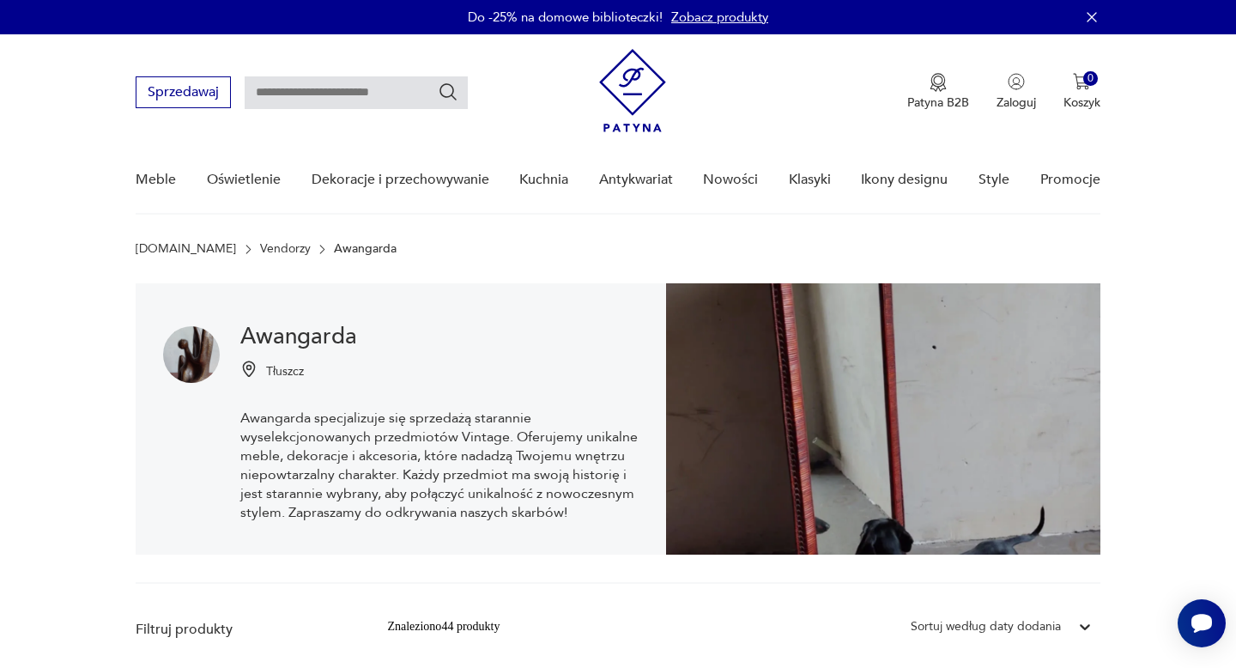
click at [627, 88] on img at bounding box center [632, 90] width 67 height 83
